Goal: Information Seeking & Learning: Learn about a topic

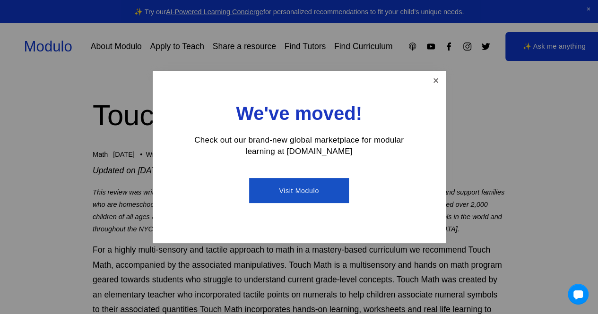
click at [441, 82] on link "Close" at bounding box center [435, 80] width 17 height 17
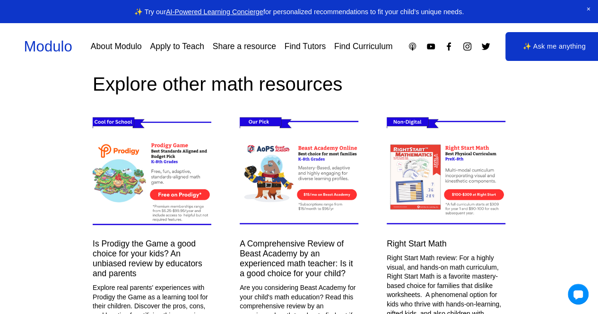
scroll to position [3404, 0]
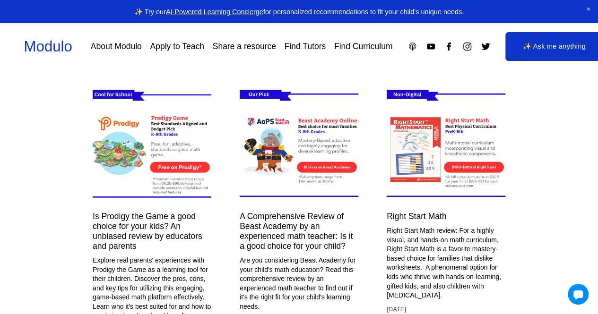
click at [477, 171] on img at bounding box center [445, 145] width 141 height 119
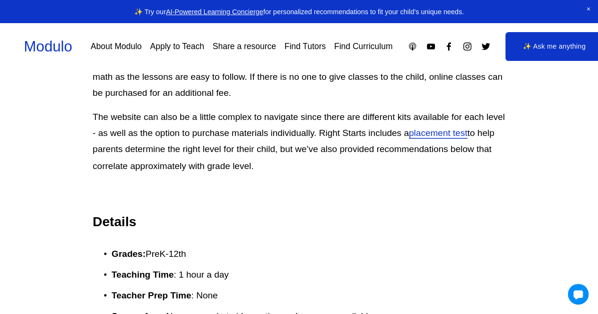
scroll to position [851, 0]
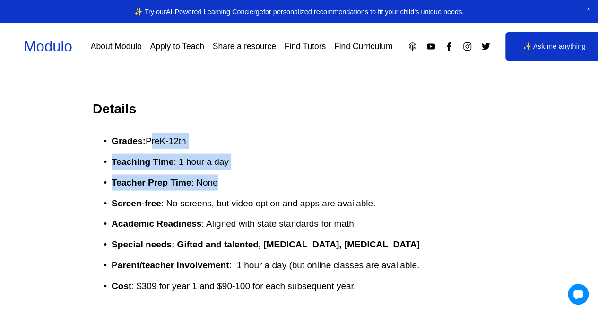
drag, startPoint x: 152, startPoint y: 143, endPoint x: 268, endPoint y: 180, distance: 121.1
click at [268, 180] on ul "Grades: PreK-12th Teaching Time : 1 hour a day Teacher Prep Time : None Screen-…" at bounding box center [299, 224] width 413 height 182
click at [268, 180] on p "Teacher Prep Time : None" at bounding box center [309, 182] width 394 height 16
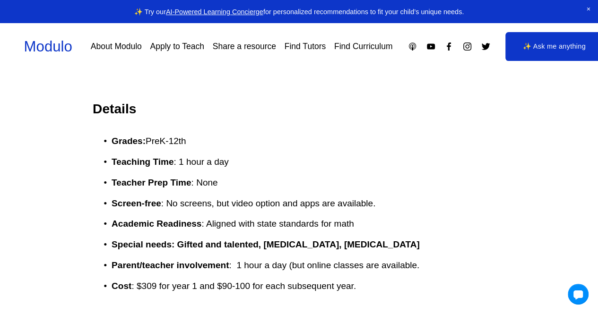
drag, startPoint x: 245, startPoint y: 205, endPoint x: 405, endPoint y: 224, distance: 160.5
click at [405, 224] on ul "Grades: PreK-12th Teaching Time : 1 hour a day Teacher Prep Time : None Screen-…" at bounding box center [299, 224] width 413 height 182
click at [405, 224] on p "Academic Readiness : Aligned with state standards for math" at bounding box center [309, 224] width 394 height 16
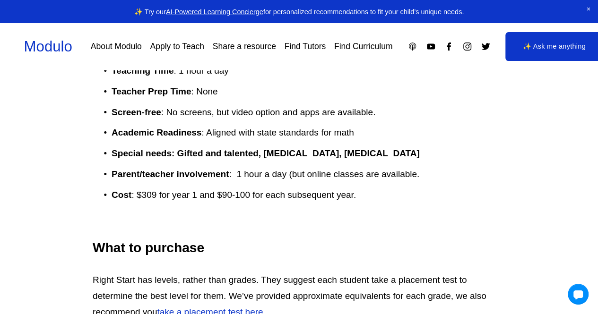
scroll to position [946, 0]
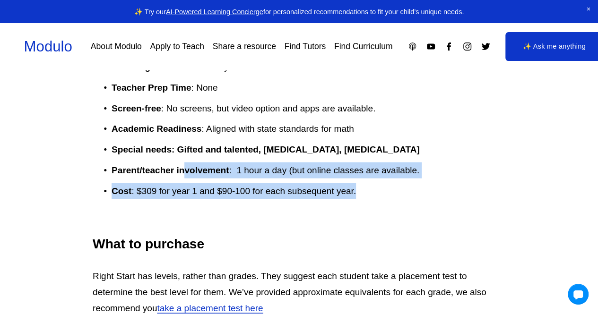
drag, startPoint x: 187, startPoint y: 174, endPoint x: 418, endPoint y: 218, distance: 235.9
click at [418, 218] on ul "Grades: PreK-12th Teaching Time : 1 hour a day Teacher Prep Time : None Screen-…" at bounding box center [299, 129] width 413 height 182
click at [418, 218] on p at bounding box center [309, 212] width 394 height 16
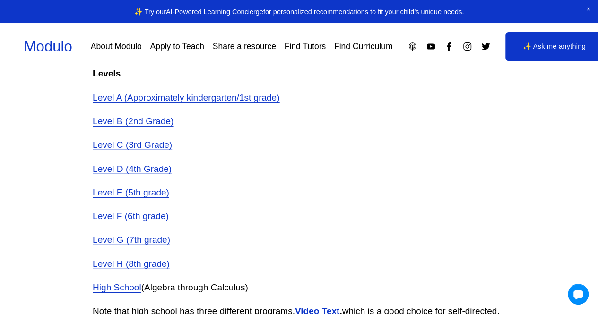
scroll to position [1229, 0]
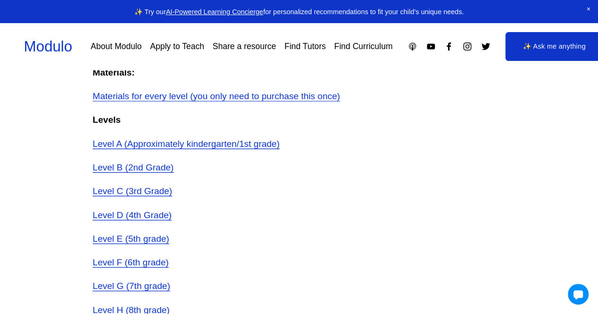
click at [144, 193] on span "Level C (3rd Grade)" at bounding box center [132, 191] width 79 height 10
